Goal: Task Accomplishment & Management: Use online tool/utility

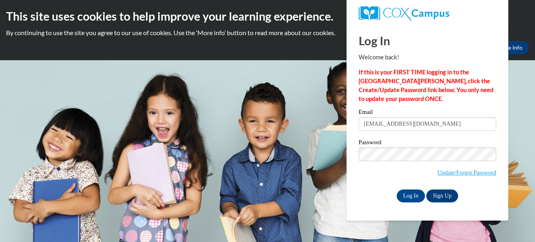
click at [397, 190] on input "Log In" at bounding box center [411, 196] width 28 height 13
click at [405, 193] on input "Log In" at bounding box center [411, 196] width 28 height 13
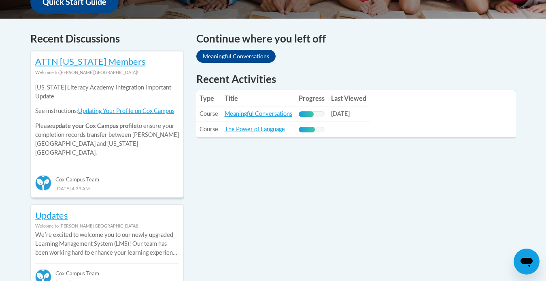
scroll to position [329, 0]
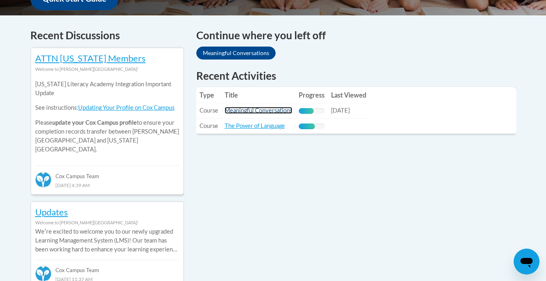
click at [272, 107] on link "Meaningful Conversations" at bounding box center [258, 110] width 68 height 7
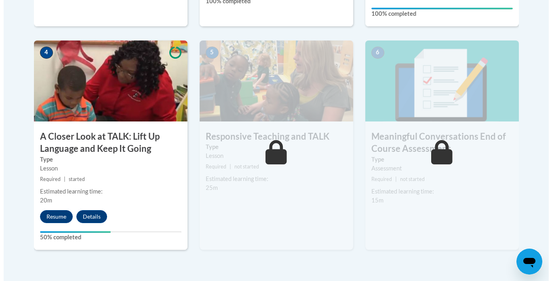
scroll to position [465, 0]
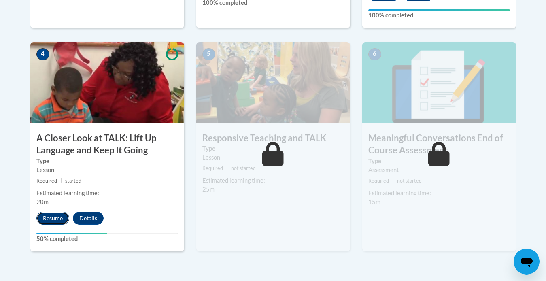
click at [55, 218] on button "Resume" at bounding box center [52, 218] width 33 height 13
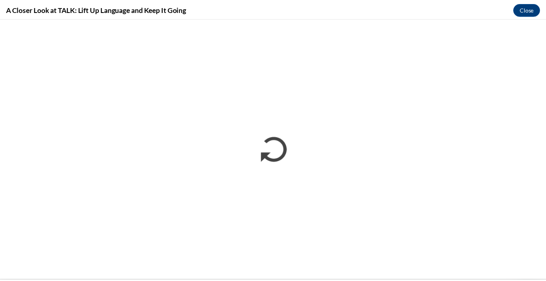
scroll to position [0, 0]
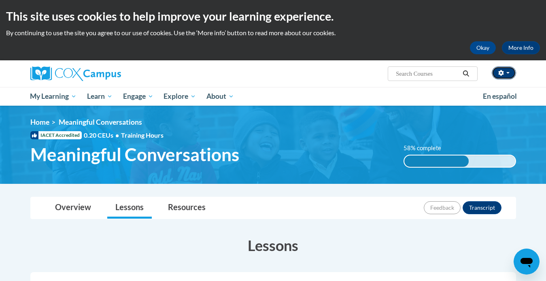
click at [506, 72] on span "button" at bounding box center [507, 73] width 3 height 2
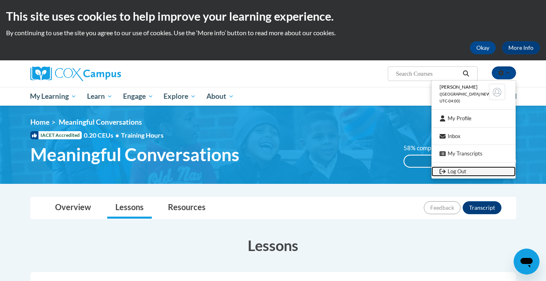
click at [465, 167] on link "Log Out" at bounding box center [473, 171] width 84 height 10
